Goal: Find specific page/section: Find specific page/section

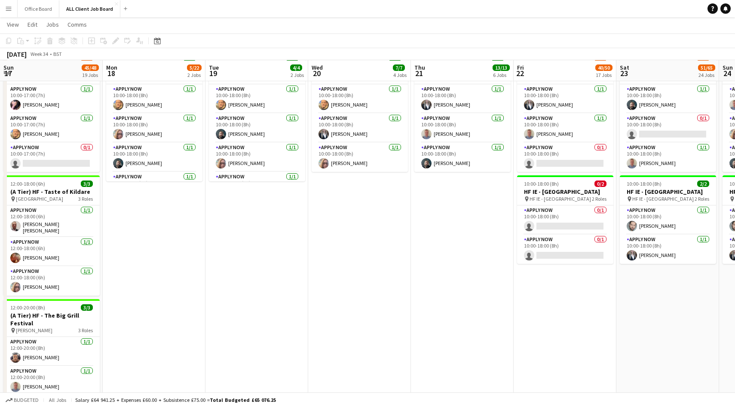
scroll to position [0, 245]
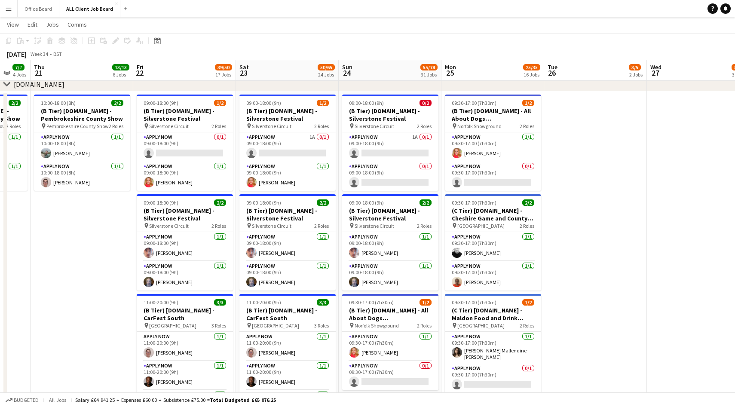
scroll to position [3057, 0]
